Goal: Task Accomplishment & Management: Use online tool/utility

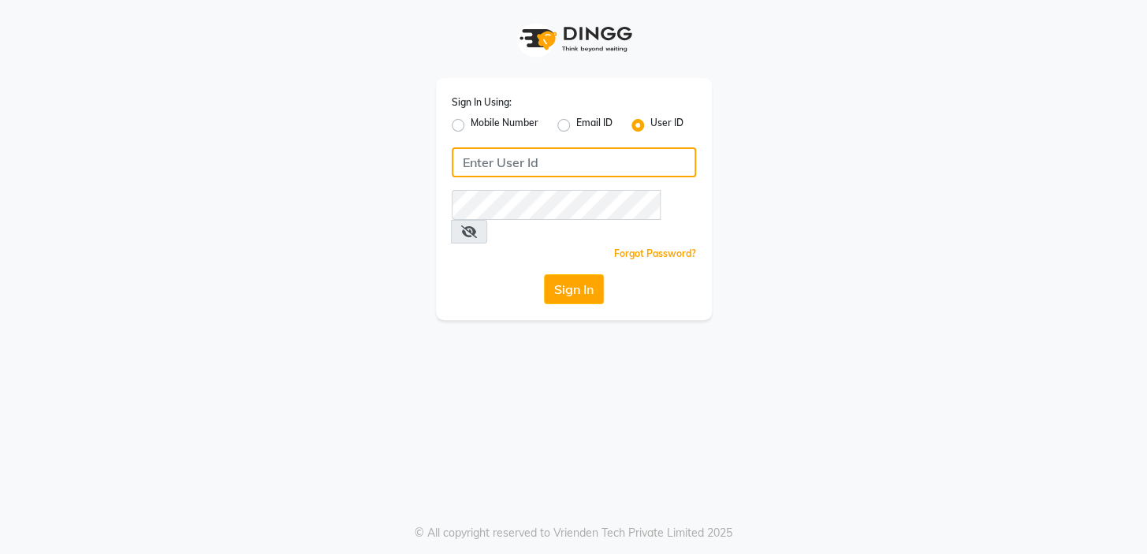
click at [495, 173] on input "Username" at bounding box center [574, 162] width 244 height 30
type input "fssalon"
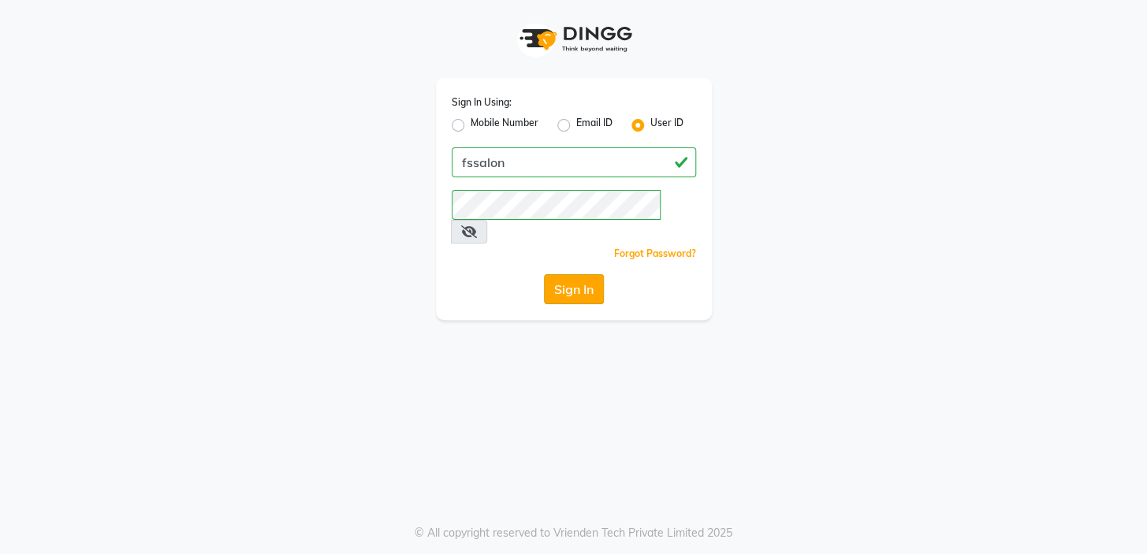
click at [571, 274] on button "Sign In" at bounding box center [574, 289] width 60 height 30
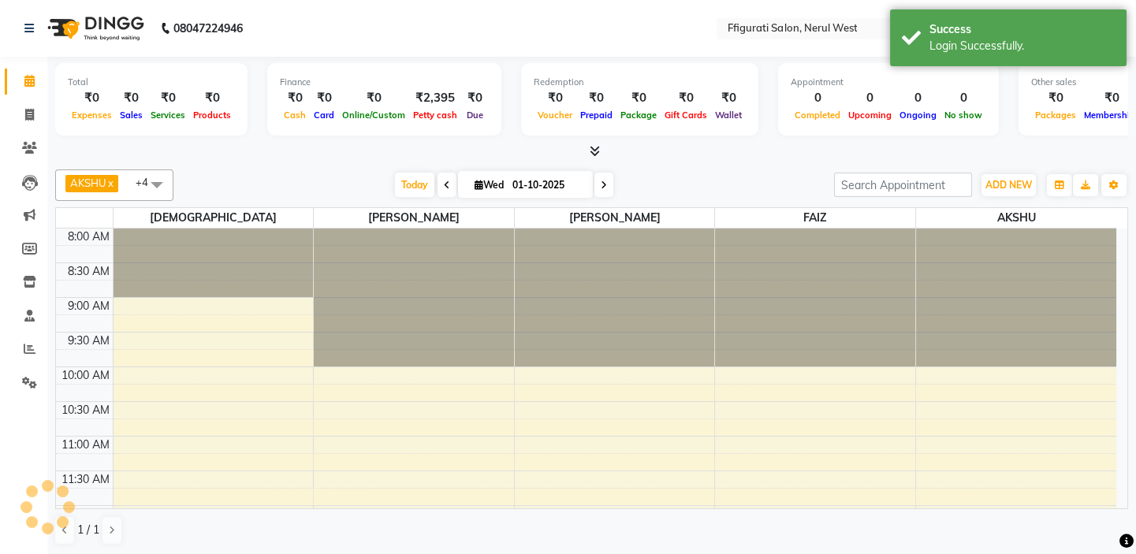
select select "en"
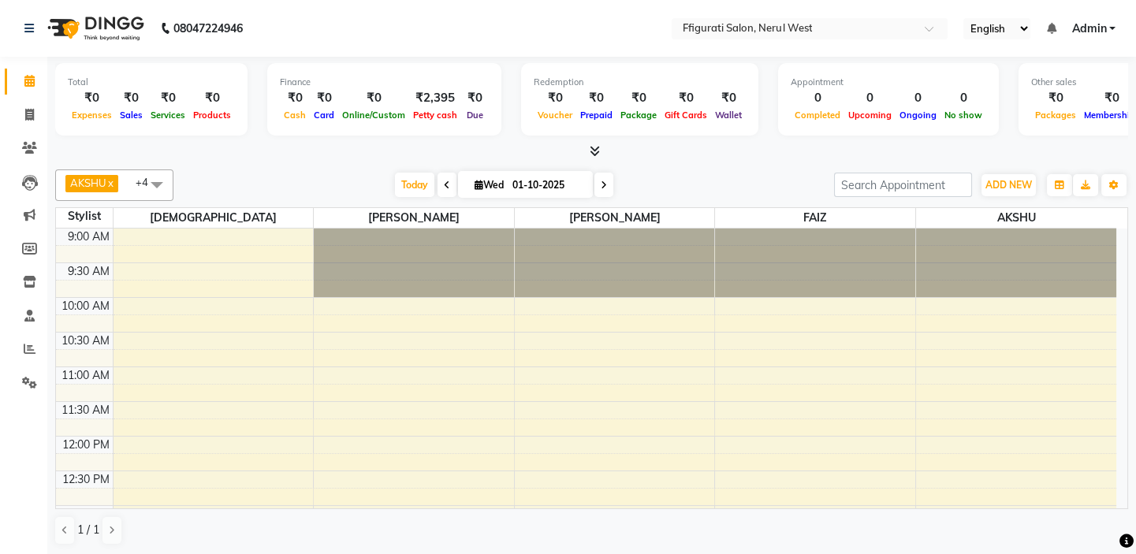
click at [594, 147] on icon at bounding box center [595, 151] width 10 height 12
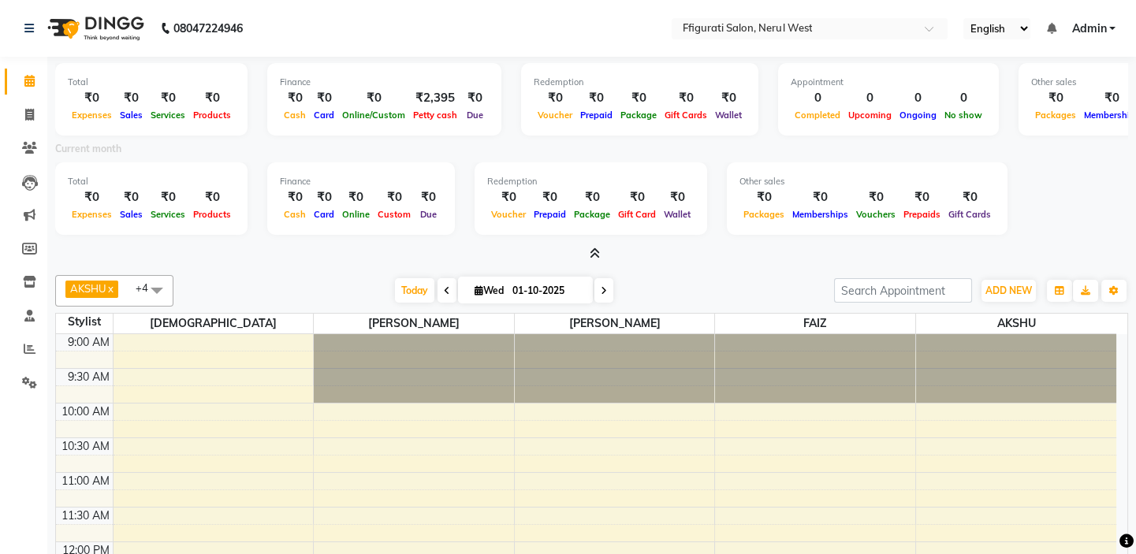
click at [600, 166] on div "Redemption ₹0 Voucher ₹0 Prepaid ₹0 Package ₹0 Gift Card ₹0 Wallet" at bounding box center [590, 198] width 233 height 73
click at [32, 121] on span at bounding box center [30, 115] width 28 height 18
select select "service"
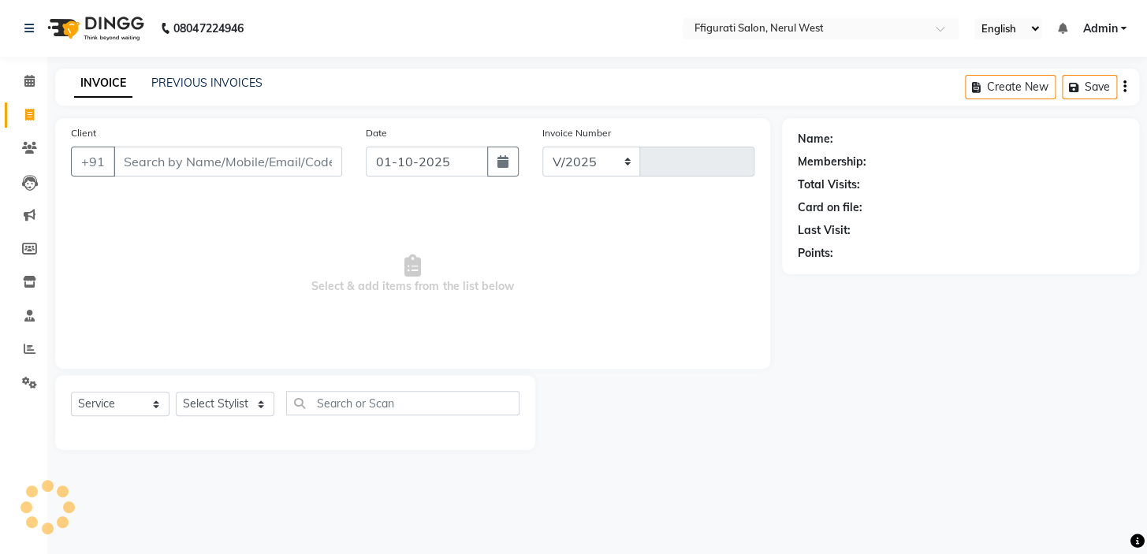
select select "6023"
type input "1008"
click at [28, 346] on icon at bounding box center [30, 349] width 12 height 12
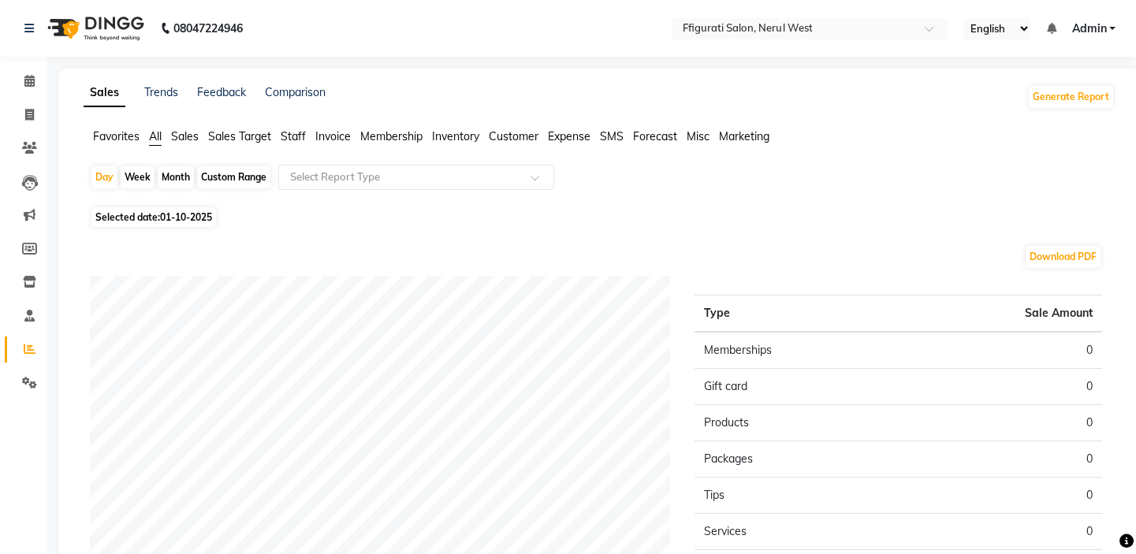
click at [180, 134] on span "Sales" at bounding box center [185, 136] width 28 height 14
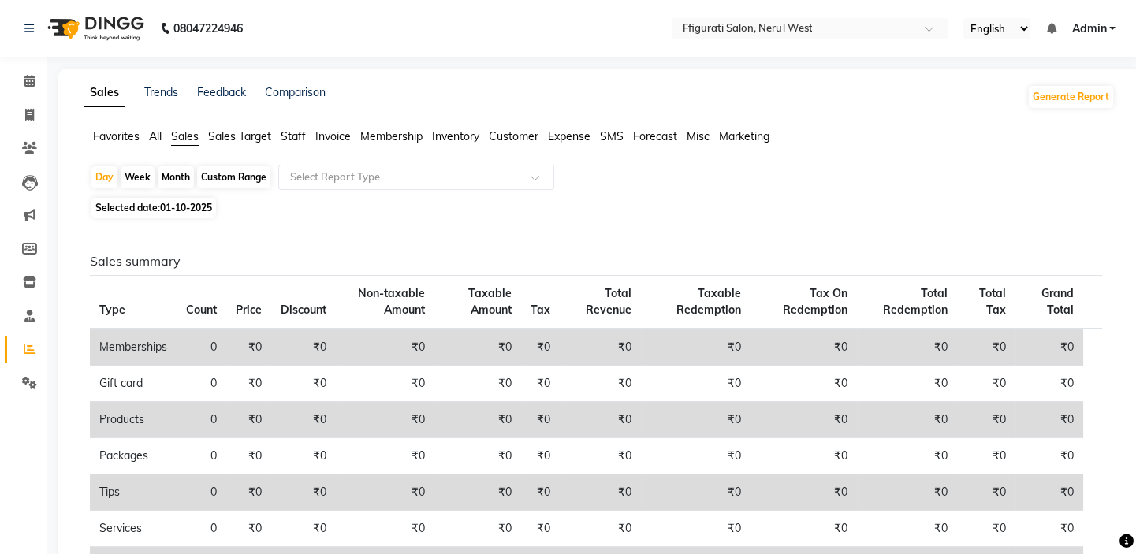
click at [176, 178] on div "Month" at bounding box center [176, 177] width 36 height 22
select select "10"
select select "2025"
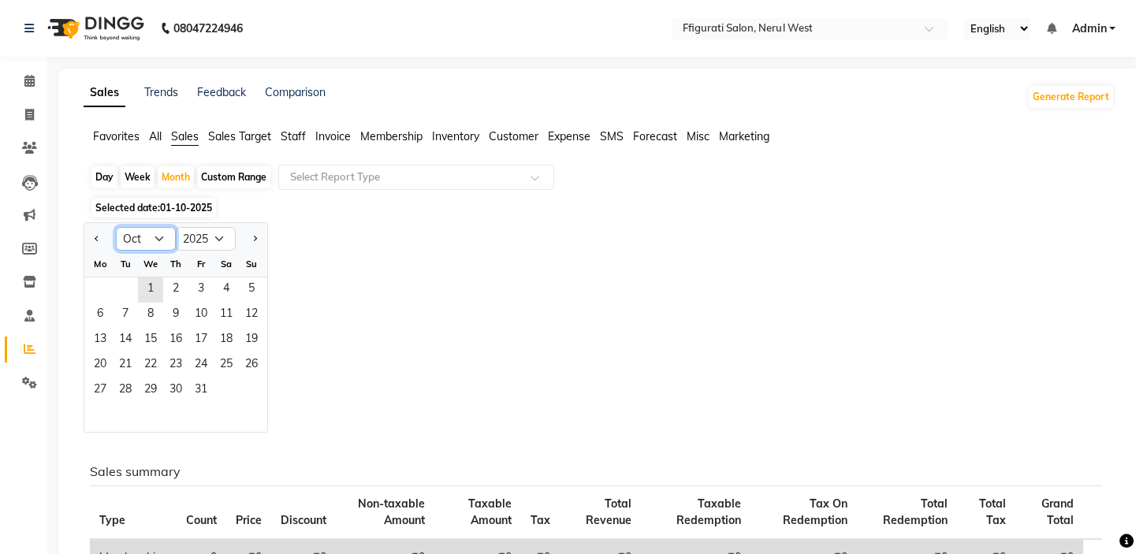
drag, startPoint x: 150, startPoint y: 228, endPoint x: 145, endPoint y: 238, distance: 11.3
click at [150, 228] on select "Jan Feb Mar Apr May Jun [DATE] Aug Sep Oct Nov Dec" at bounding box center [146, 239] width 60 height 24
select select "9"
click at [116, 227] on select "Jan Feb Mar Apr May Jun [DATE] Aug Sep Oct Nov Dec" at bounding box center [146, 239] width 60 height 24
click at [109, 285] on span "1" at bounding box center [99, 289] width 25 height 25
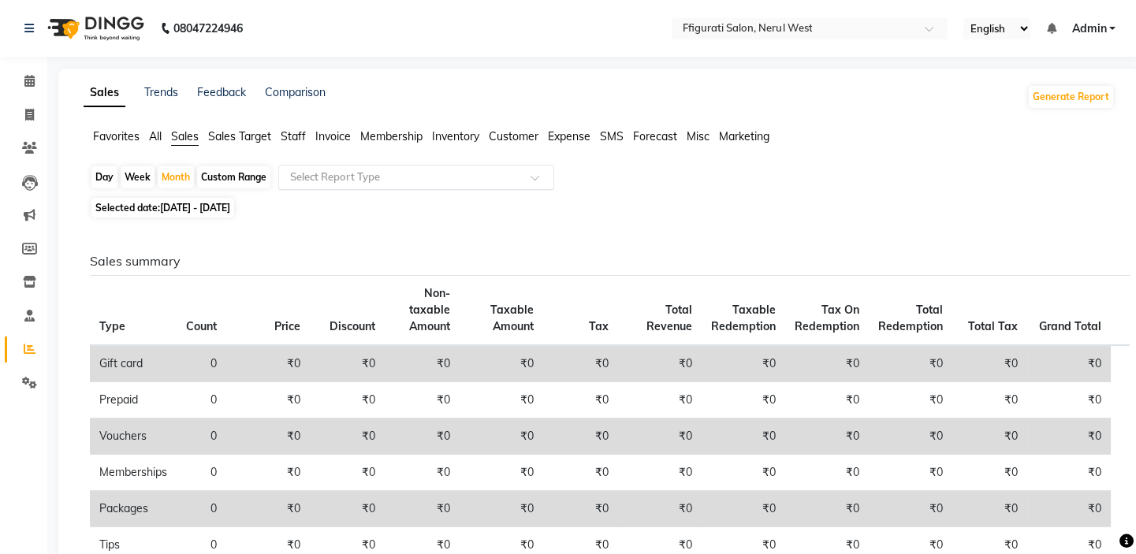
click at [408, 173] on input "text" at bounding box center [400, 177] width 227 height 16
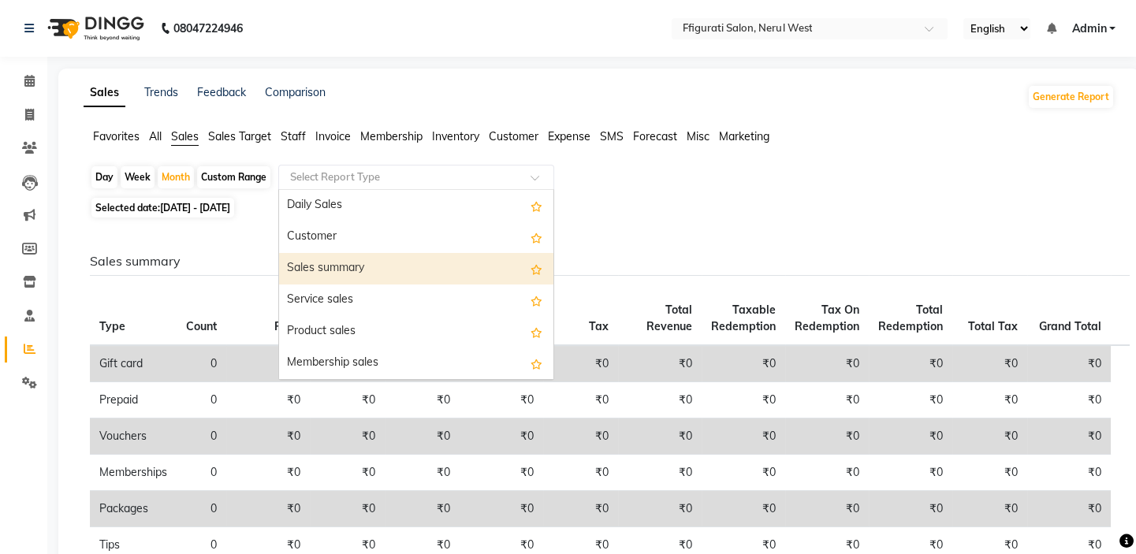
click at [403, 270] on div "Sales summary" at bounding box center [416, 269] width 274 height 32
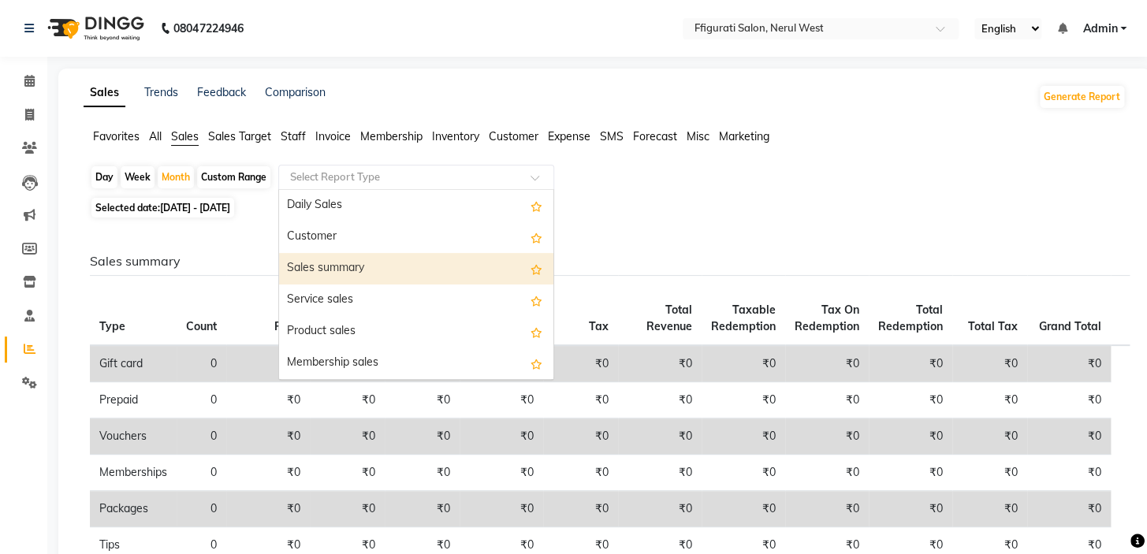
select select "full_report"
select select "csv"
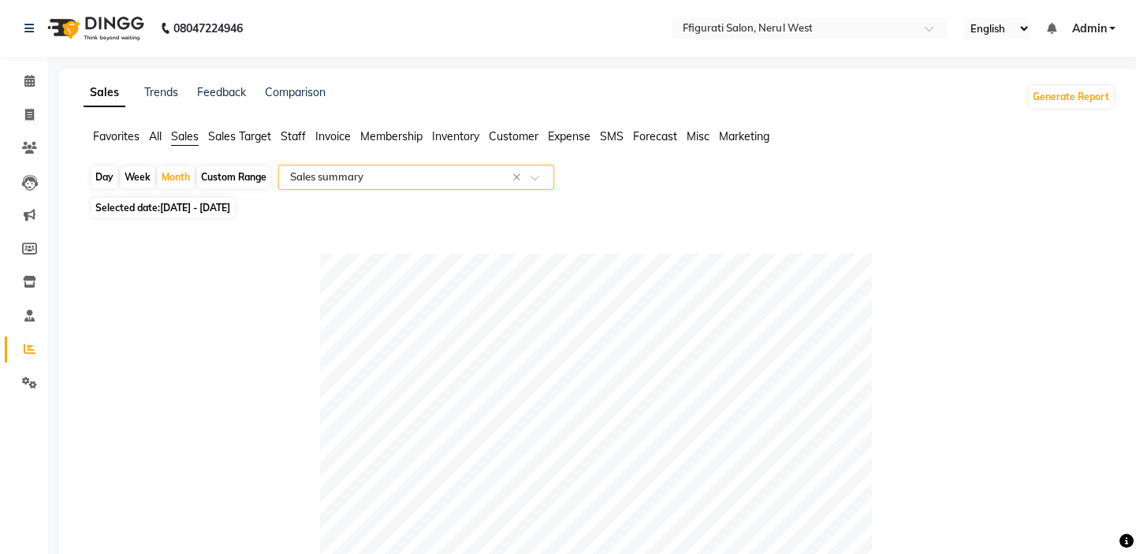
click at [393, 174] on input "text" at bounding box center [400, 177] width 227 height 16
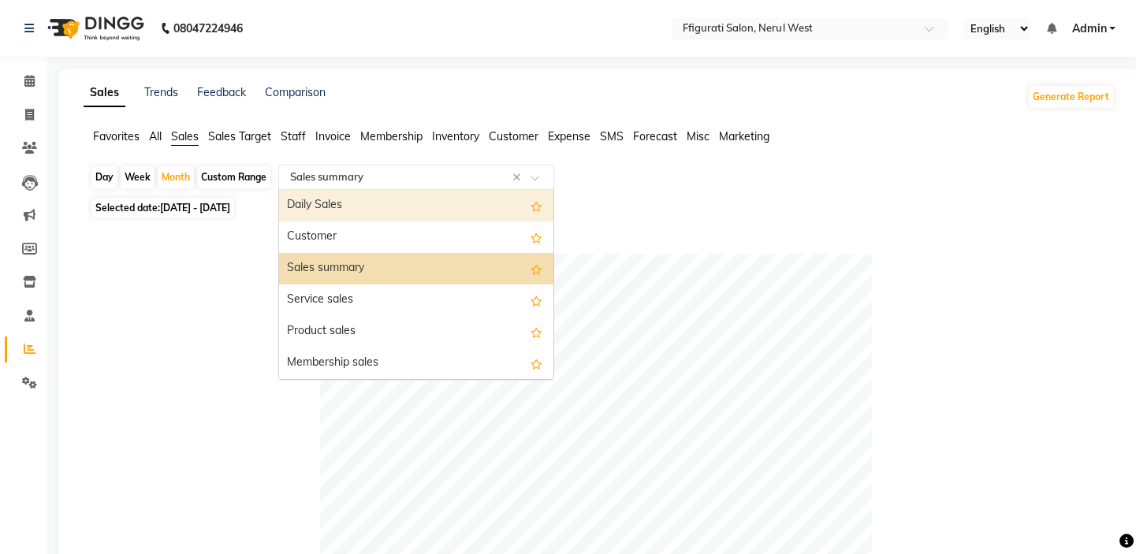
click at [393, 205] on div "Daily Sales" at bounding box center [416, 206] width 274 height 32
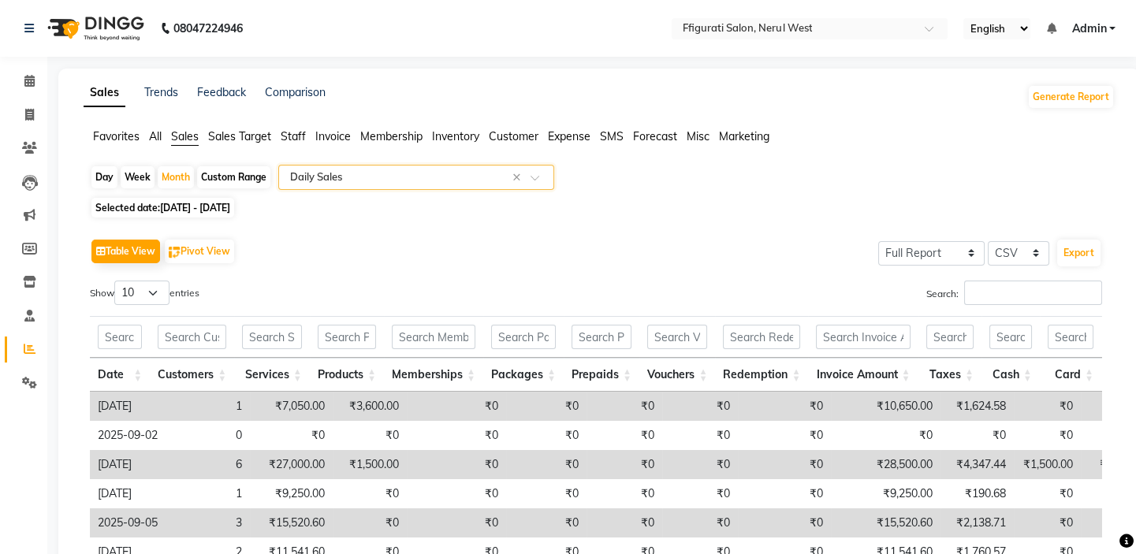
click at [340, 178] on input "text" at bounding box center [400, 177] width 227 height 16
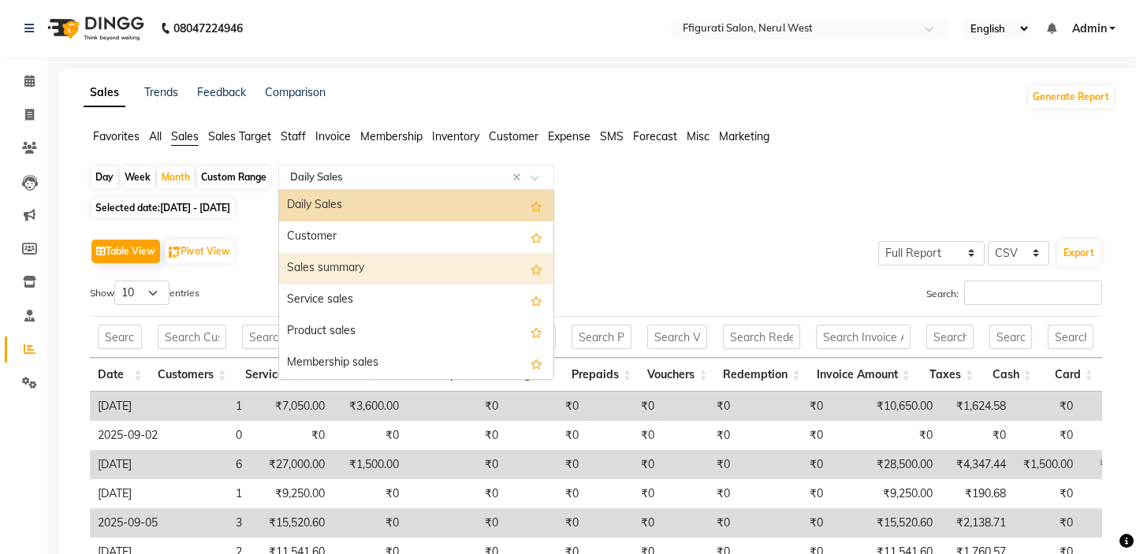
click at [397, 258] on div "Sales summary" at bounding box center [416, 269] width 274 height 32
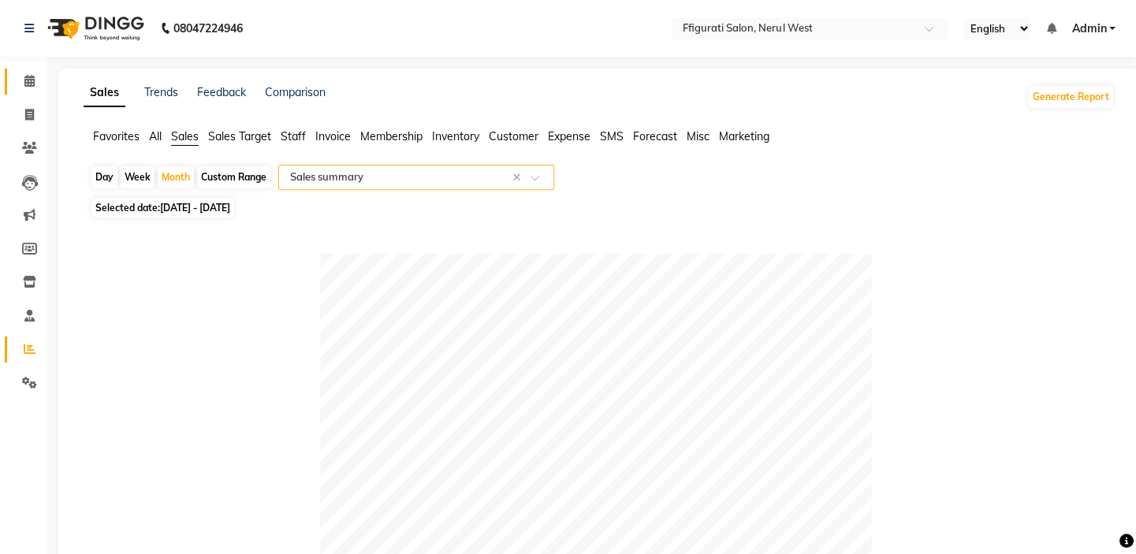
click at [30, 91] on link "Calendar" at bounding box center [24, 82] width 38 height 26
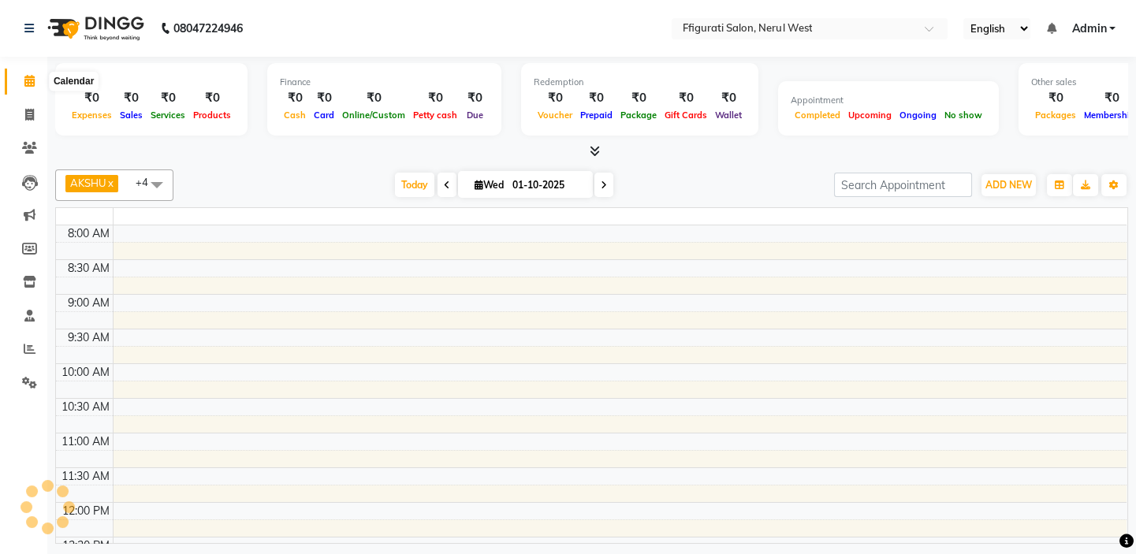
click at [29, 80] on icon at bounding box center [29, 81] width 10 height 12
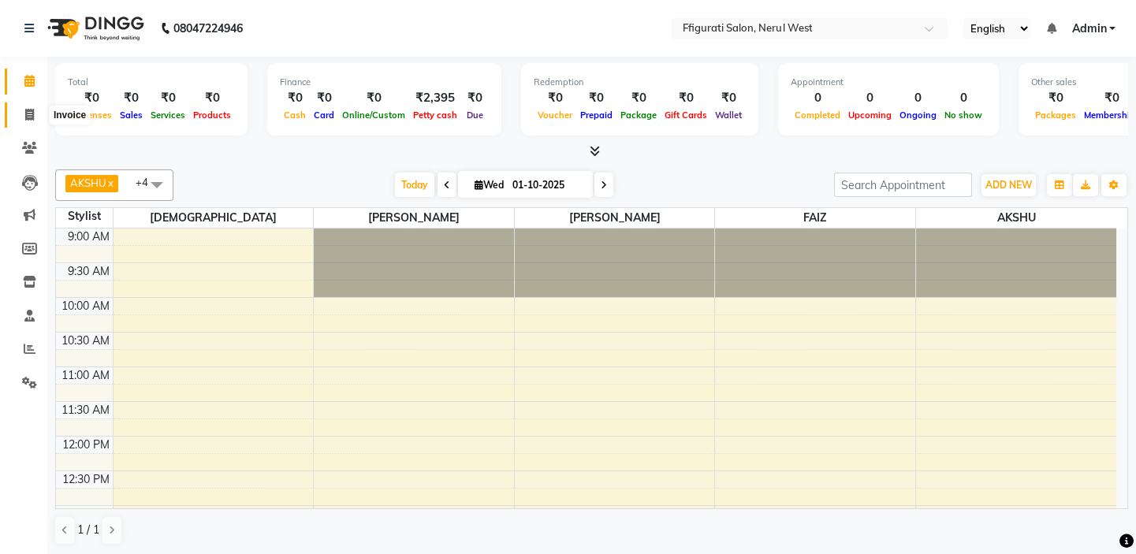
click at [35, 113] on span at bounding box center [30, 115] width 28 height 18
select select "service"
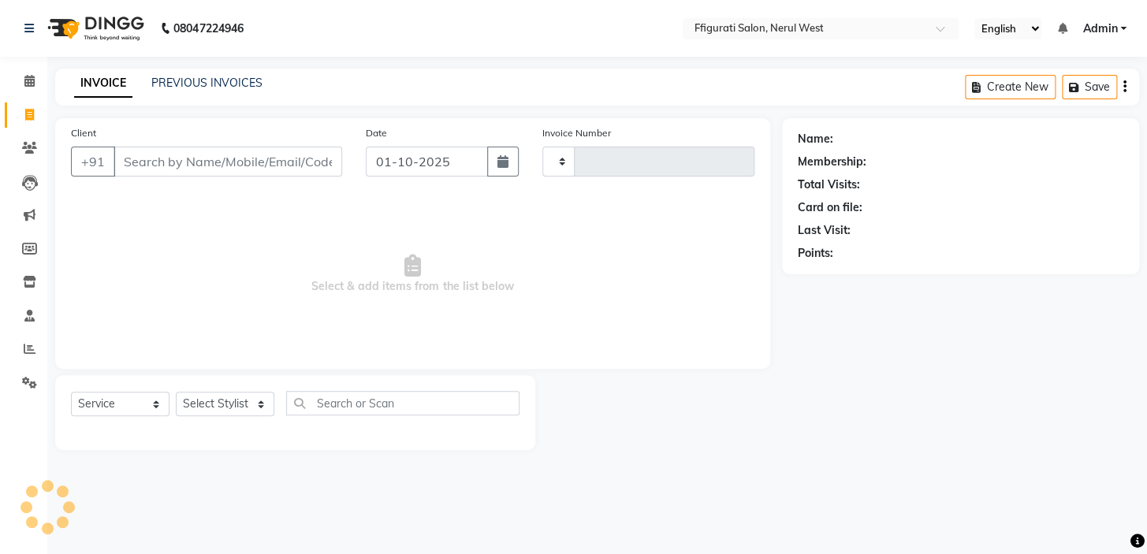
type input "1008"
select select "6023"
click at [35, 83] on span at bounding box center [30, 82] width 28 height 18
